Goal: Find specific page/section: Find specific page/section

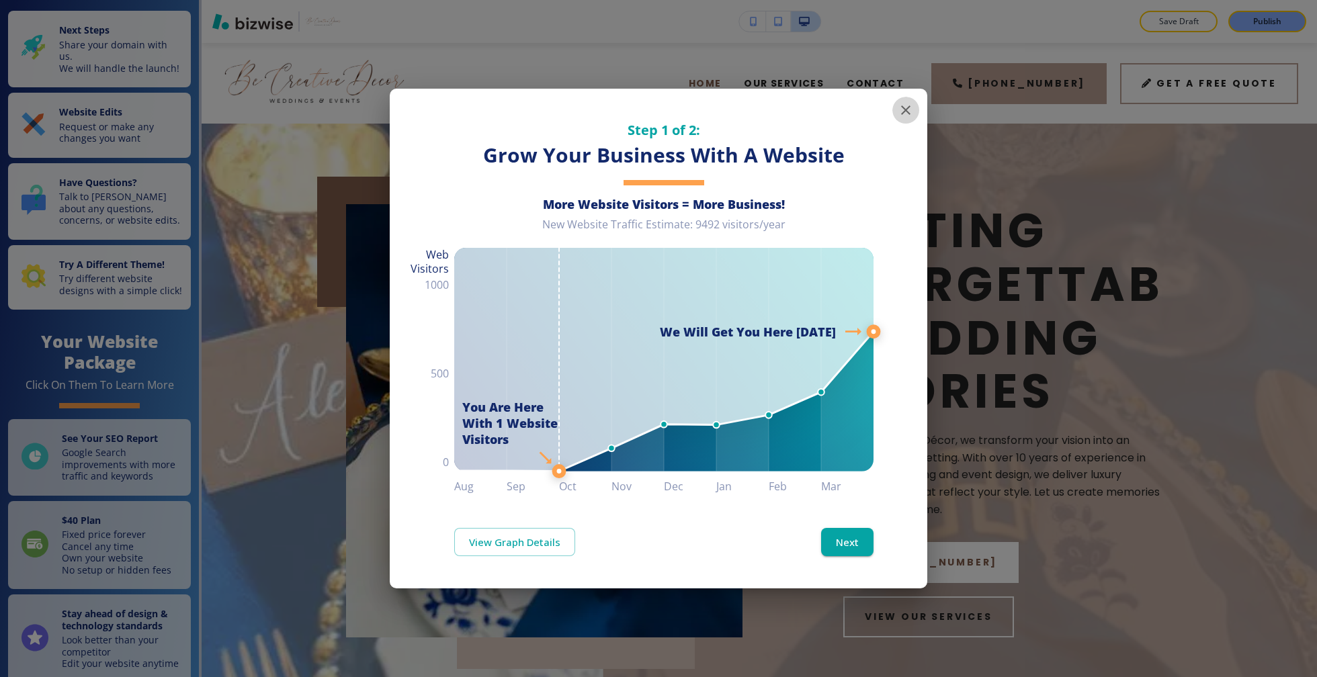
click at [904, 101] on button "button" at bounding box center [905, 110] width 27 height 27
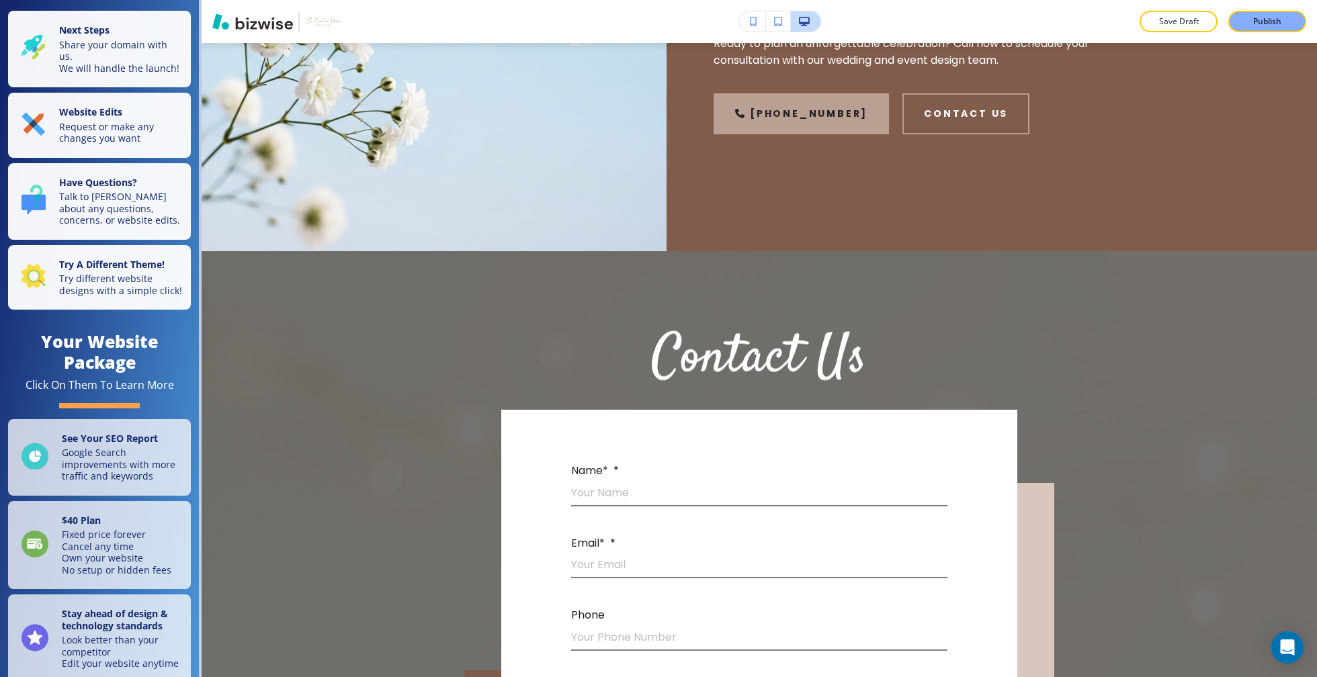
scroll to position [1541, 0]
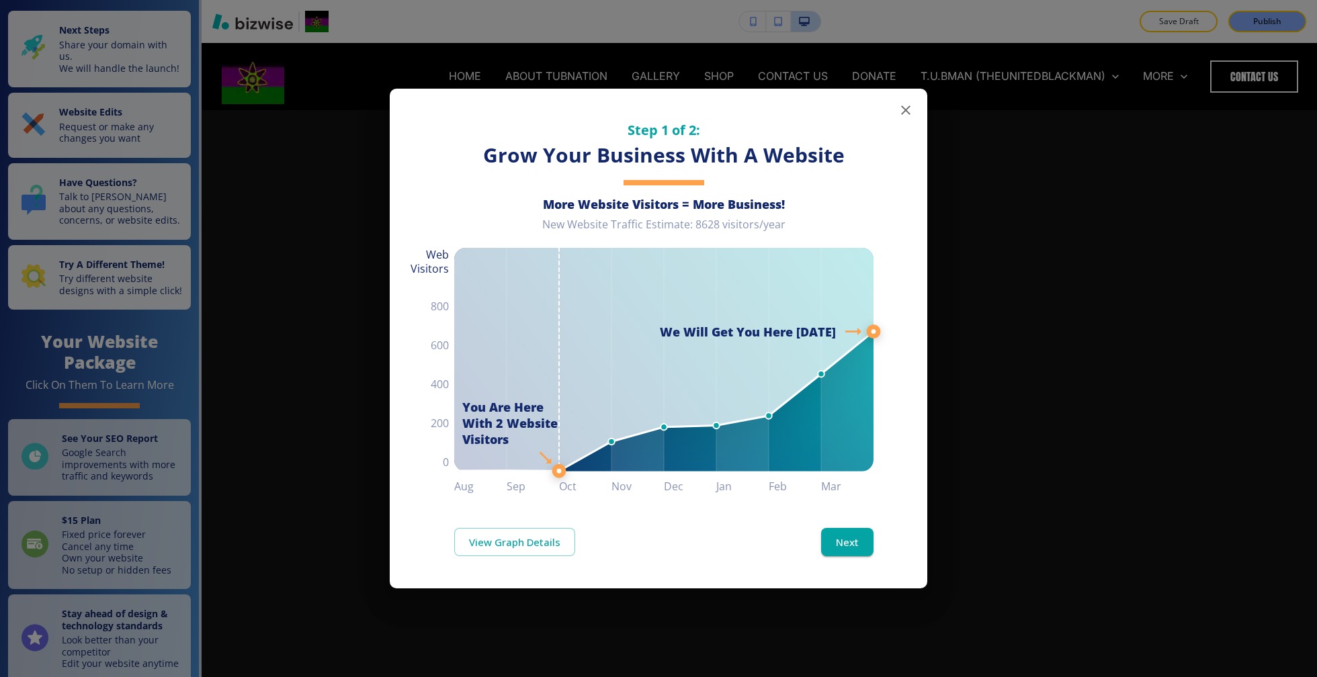
click at [906, 114] on icon "button" at bounding box center [906, 110] width 16 height 16
